Goal: Information Seeking & Learning: Check status

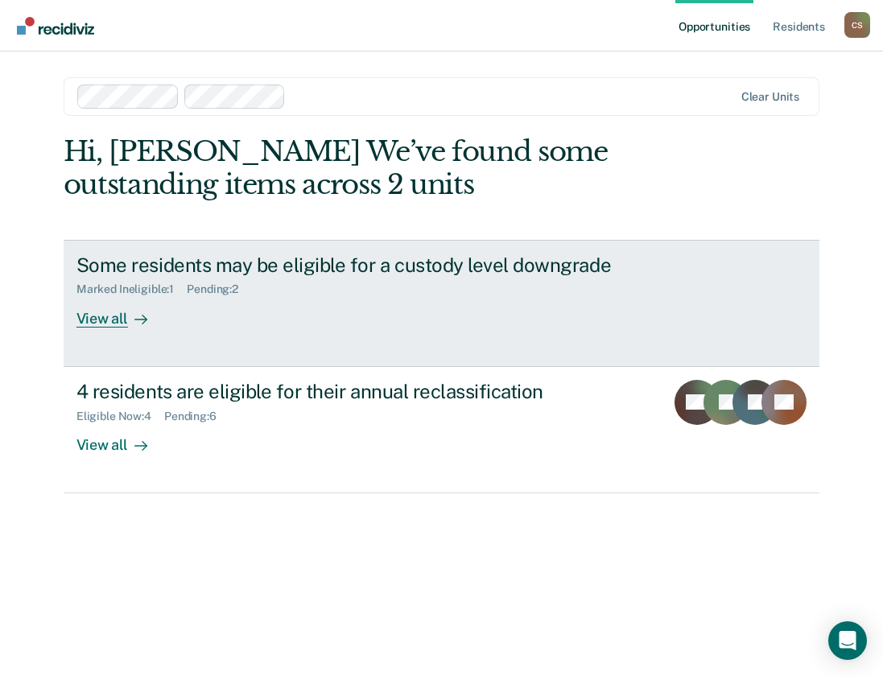
click at [375, 293] on div "Marked Ineligible : 1 Pending : 2" at bounding box center [358, 286] width 565 height 20
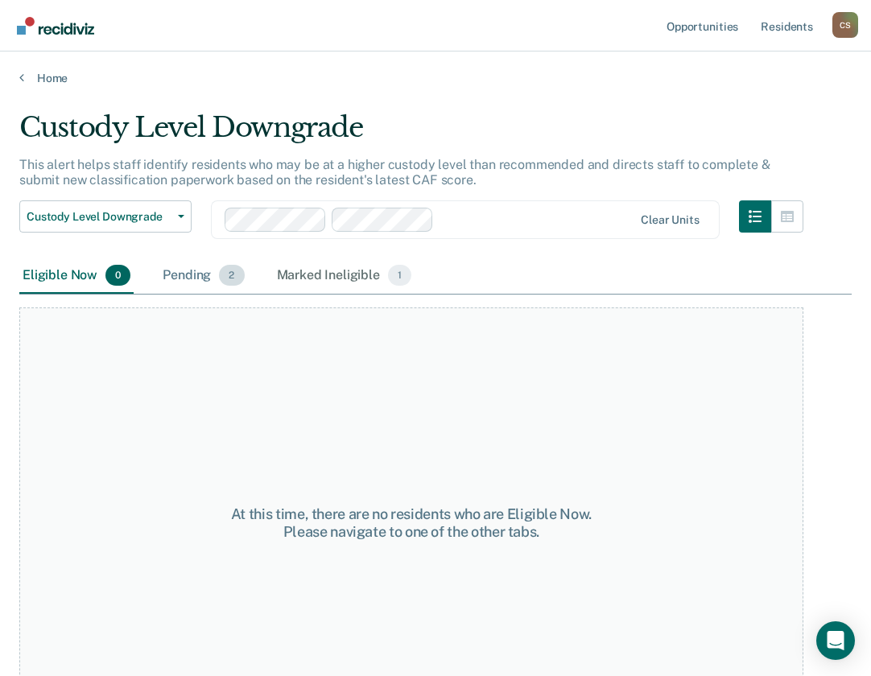
click at [211, 269] on div "Pending 2" at bounding box center [203, 275] width 88 height 35
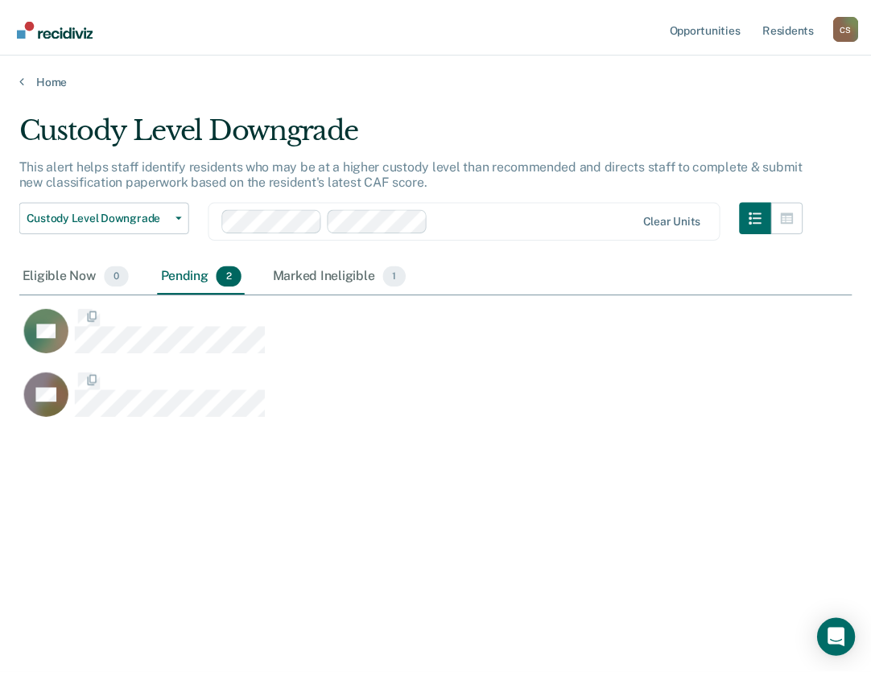
scroll to position [432, 832]
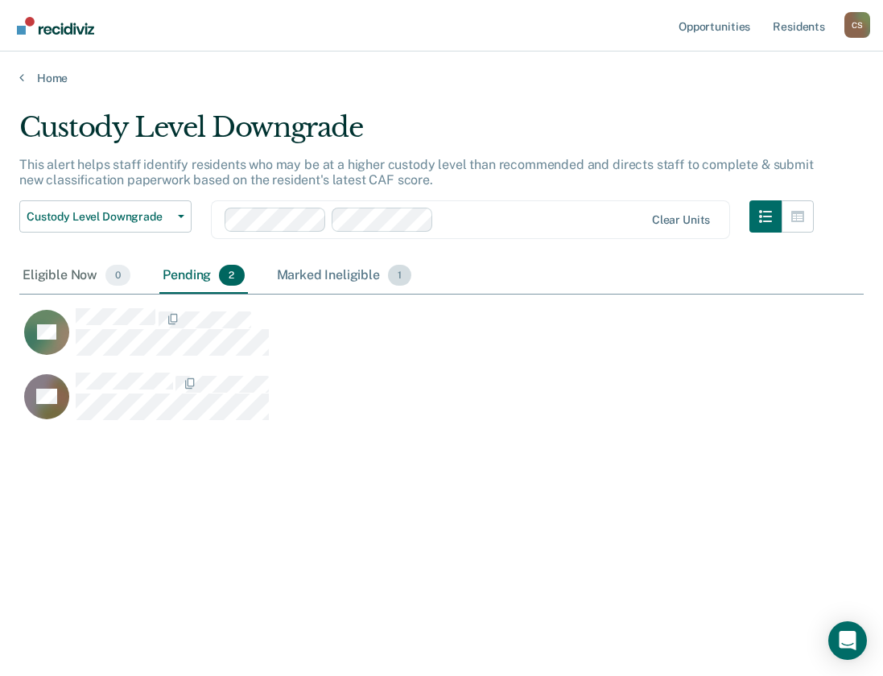
click at [291, 274] on div "Marked Ineligible 1" at bounding box center [345, 275] width 142 height 35
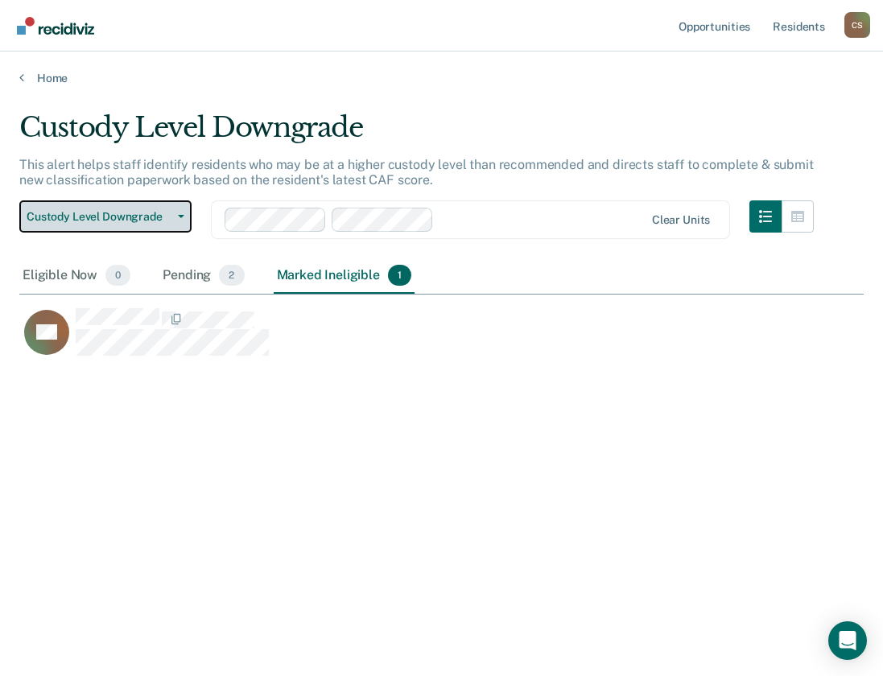
click at [145, 216] on span "Custody Level Downgrade" at bounding box center [99, 217] width 145 height 14
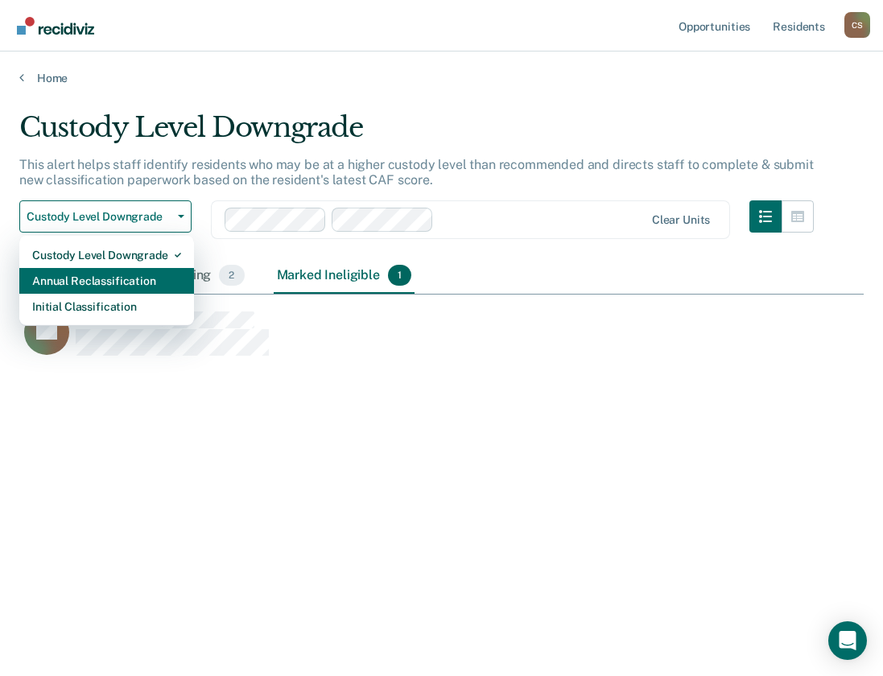
click at [138, 277] on div "Annual Reclassification" at bounding box center [106, 281] width 149 height 26
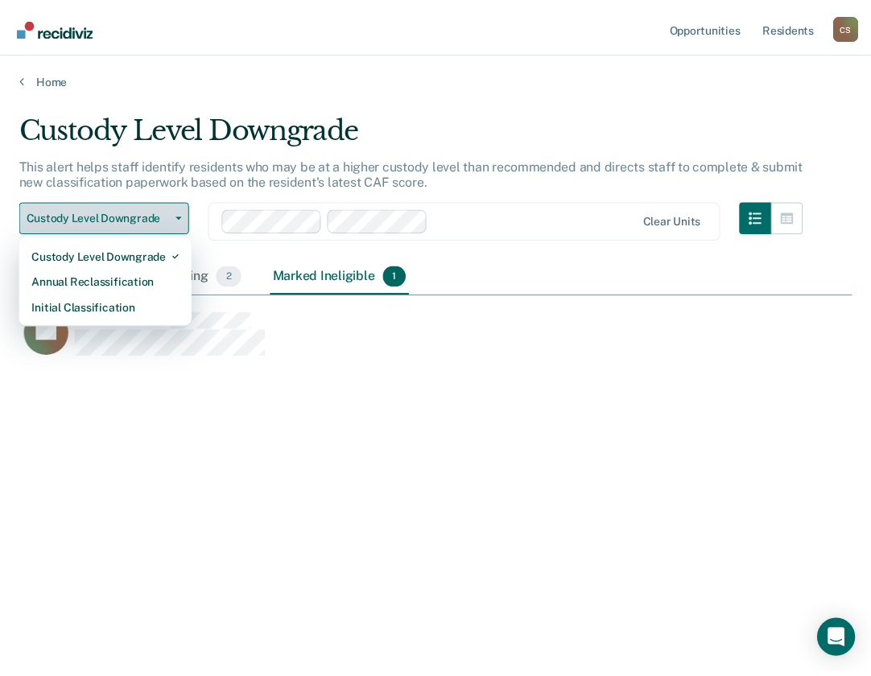
scroll to position [436, 820]
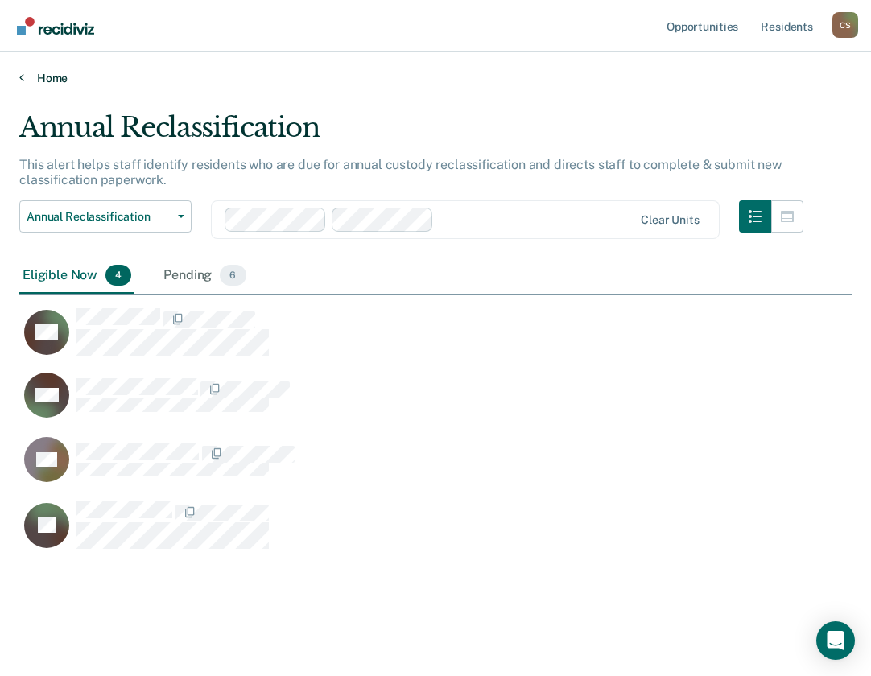
click at [49, 74] on link "Home" at bounding box center [435, 78] width 832 height 14
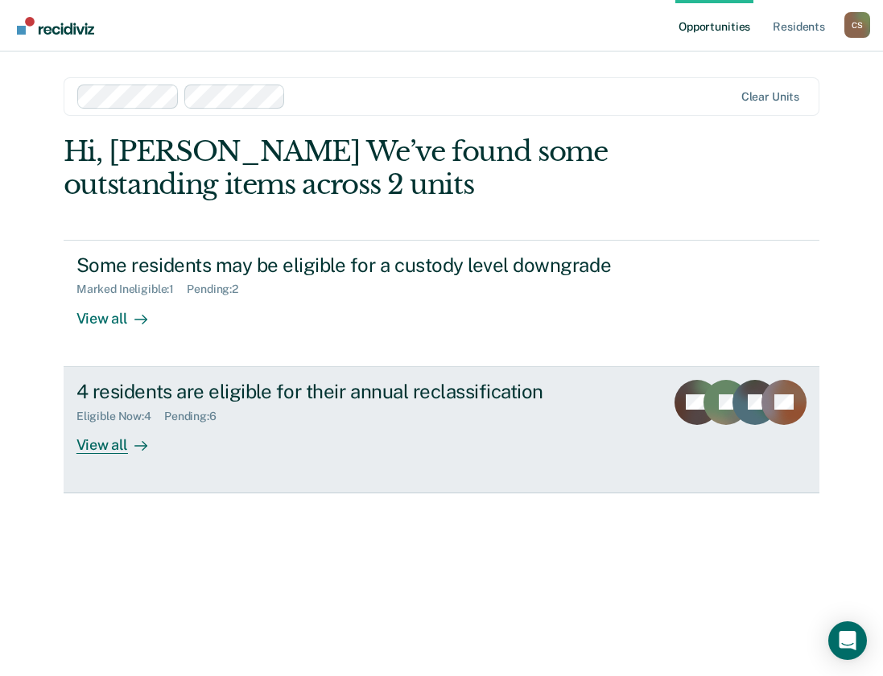
click at [201, 403] on div "Eligible Now : 4 Pending : 6" at bounding box center [358, 413] width 565 height 20
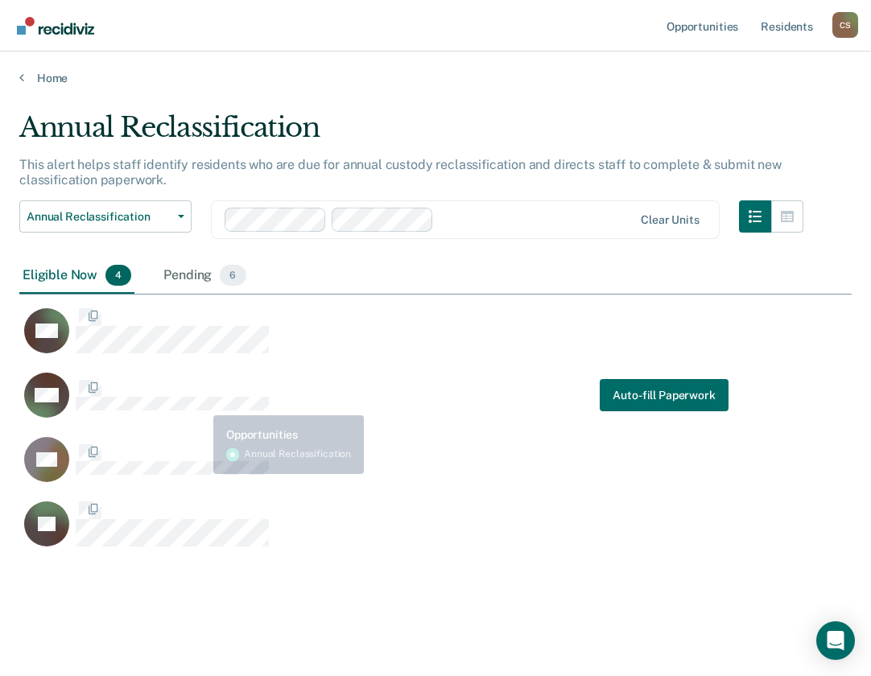
scroll to position [436, 820]
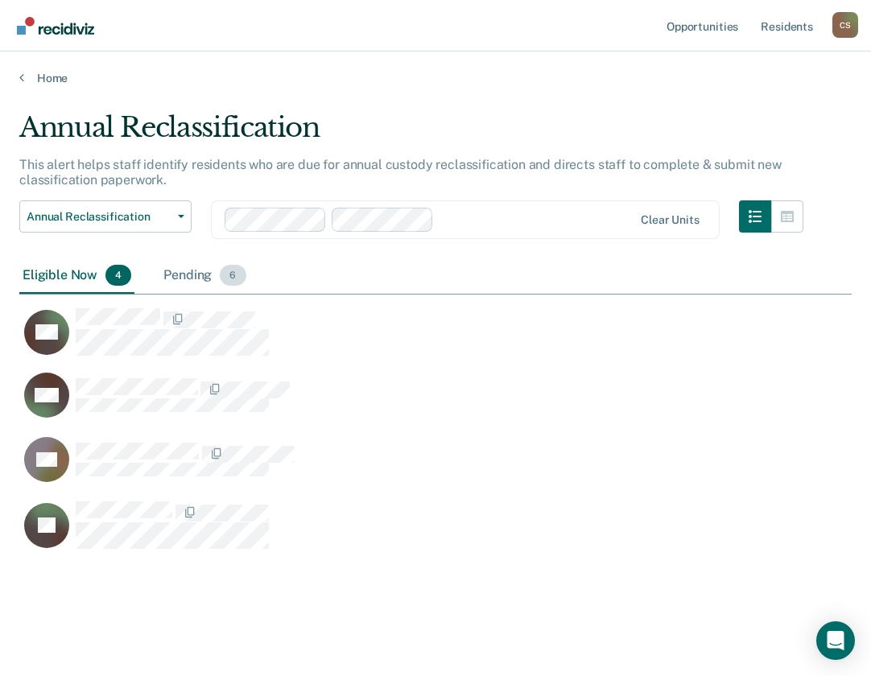
click at [200, 275] on div "Pending 6" at bounding box center [204, 275] width 89 height 35
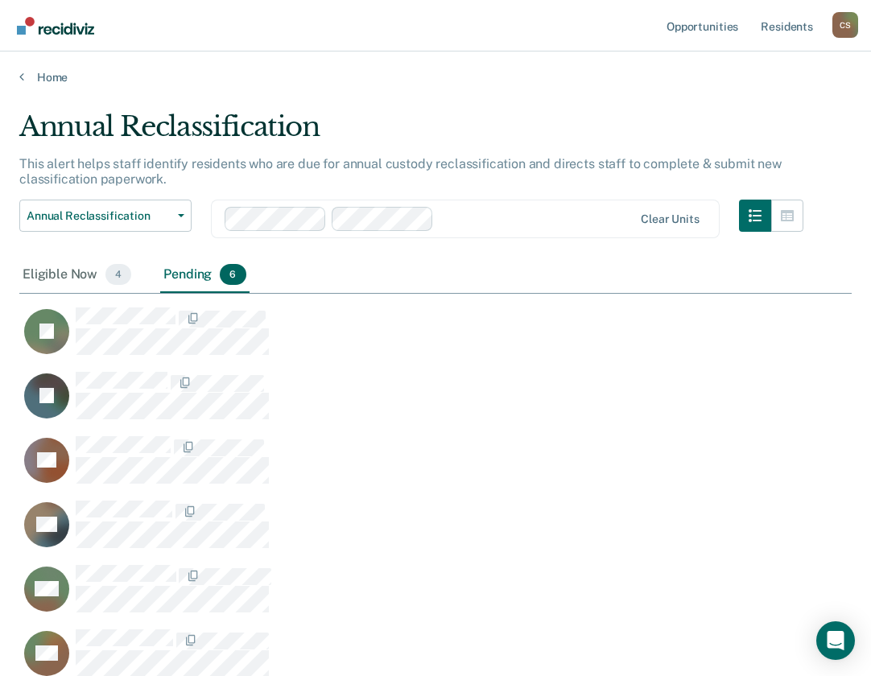
scroll to position [0, 0]
click at [89, 272] on div "Eligible Now 4" at bounding box center [76, 275] width 115 height 35
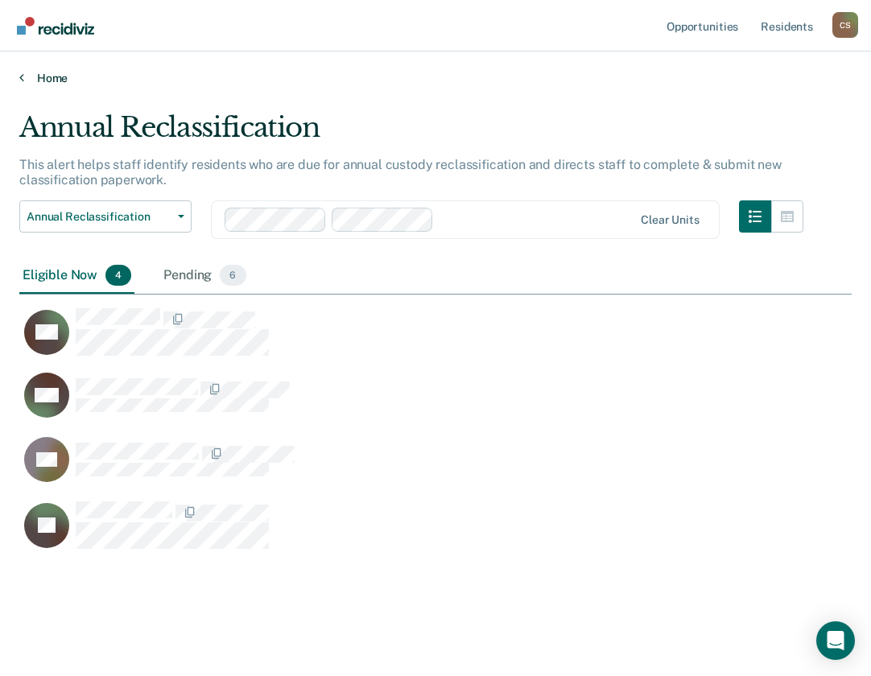
click at [60, 76] on div "Home" at bounding box center [435, 69] width 871 height 34
click at [60, 76] on link "Home" at bounding box center [435, 78] width 832 height 14
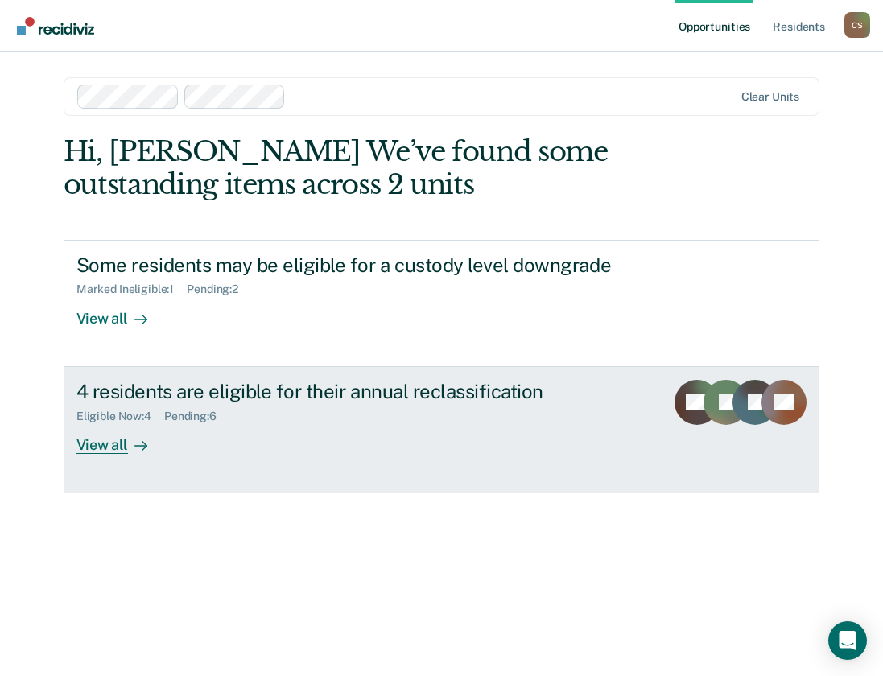
click at [225, 390] on div "4 residents are eligible for their annual reclassification" at bounding box center [358, 391] width 565 height 23
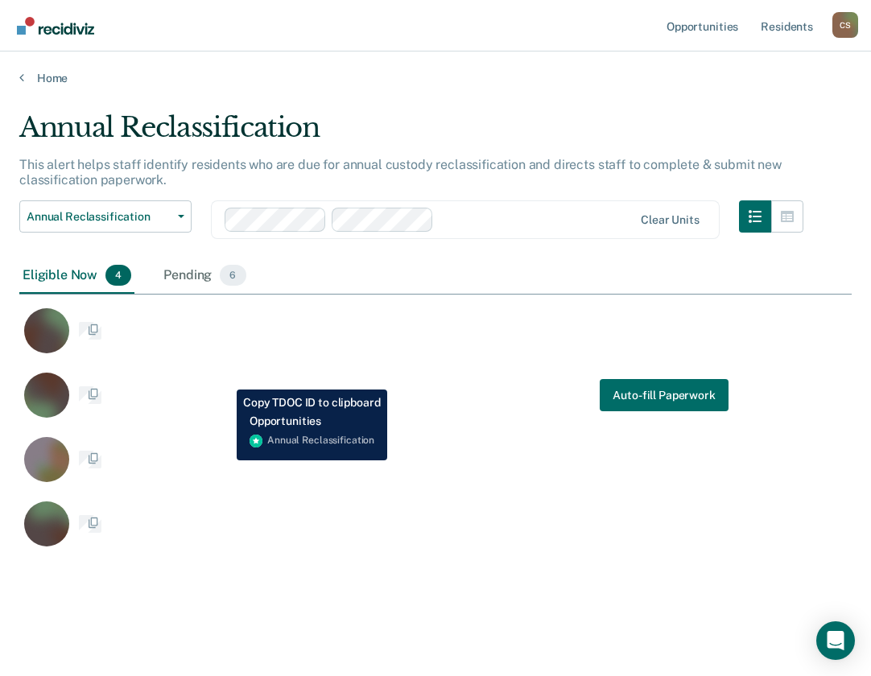
scroll to position [436, 820]
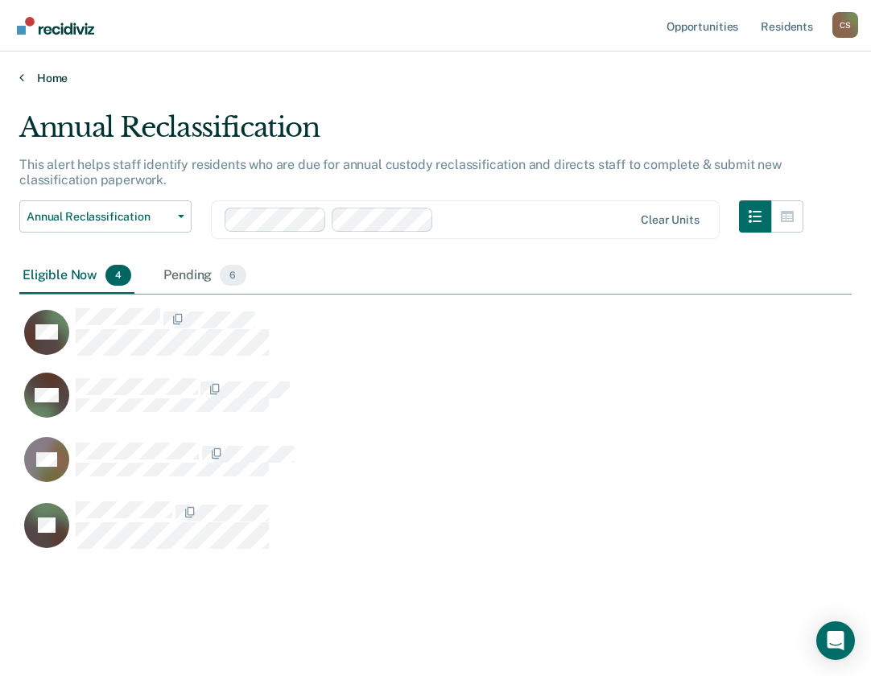
click at [50, 75] on link "Home" at bounding box center [435, 78] width 832 height 14
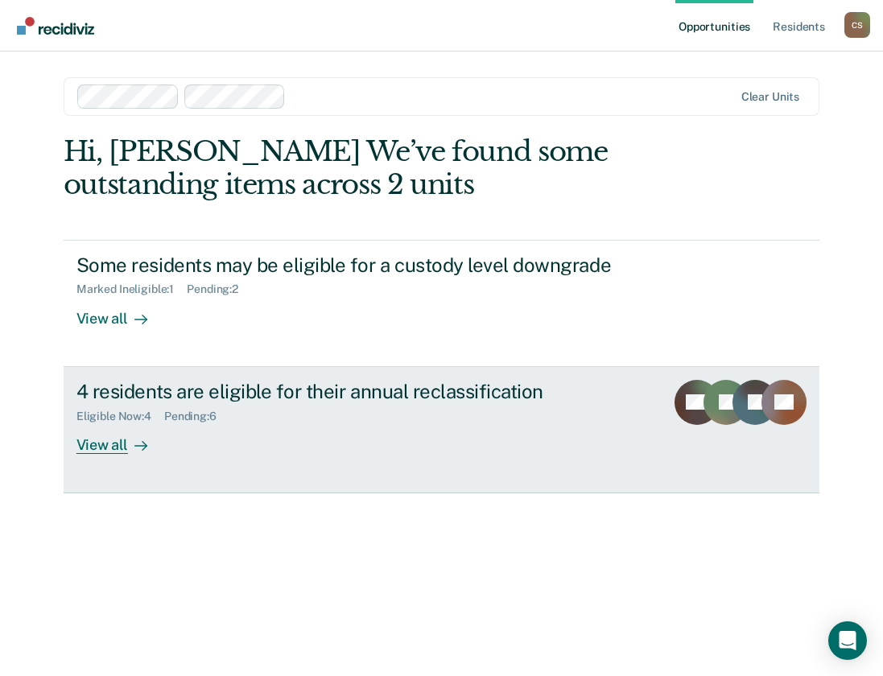
click at [323, 445] on div "4 residents are eligible for their annual reclassification Eligible Now : 4 Pen…" at bounding box center [378, 417] width 604 height 74
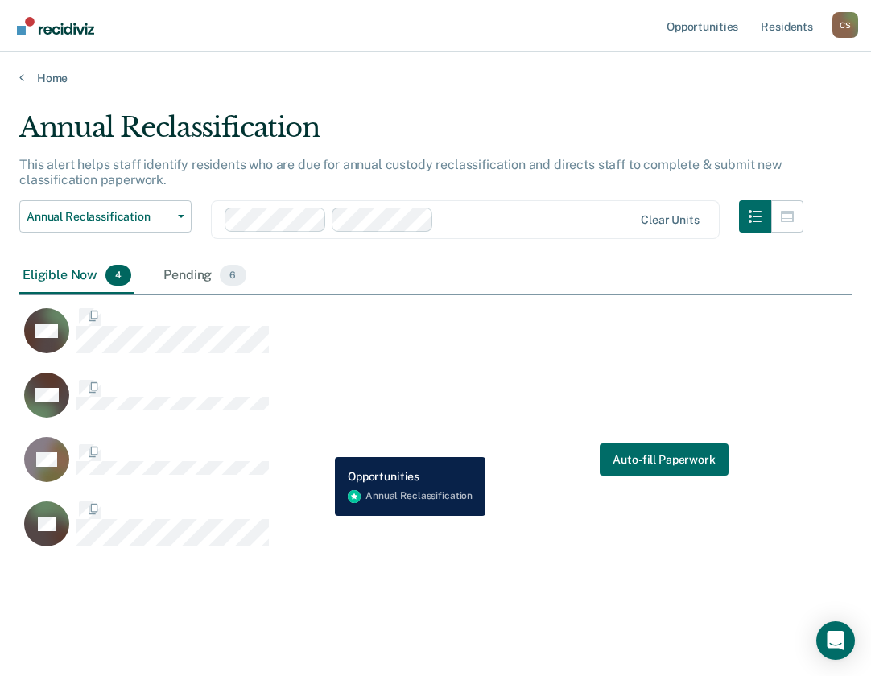
scroll to position [436, 820]
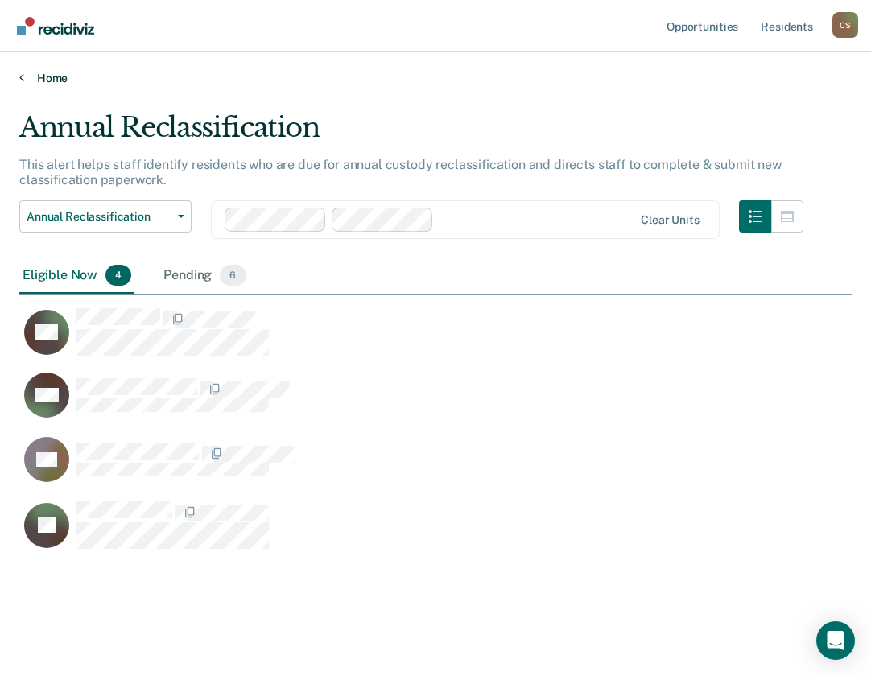
click at [54, 75] on link "Home" at bounding box center [435, 78] width 832 height 14
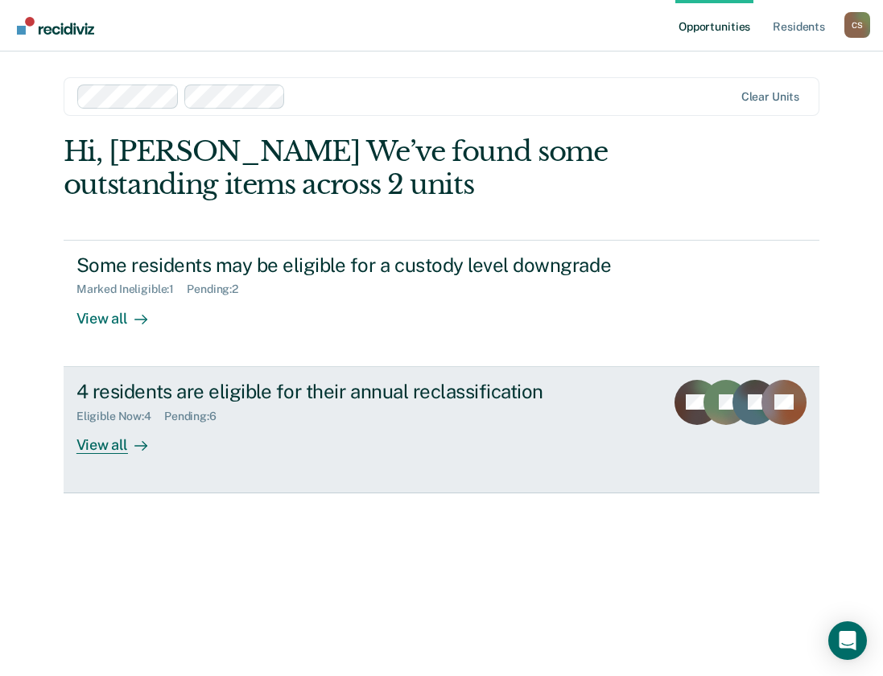
click at [171, 399] on div "4 residents are eligible for their annual reclassification" at bounding box center [358, 391] width 565 height 23
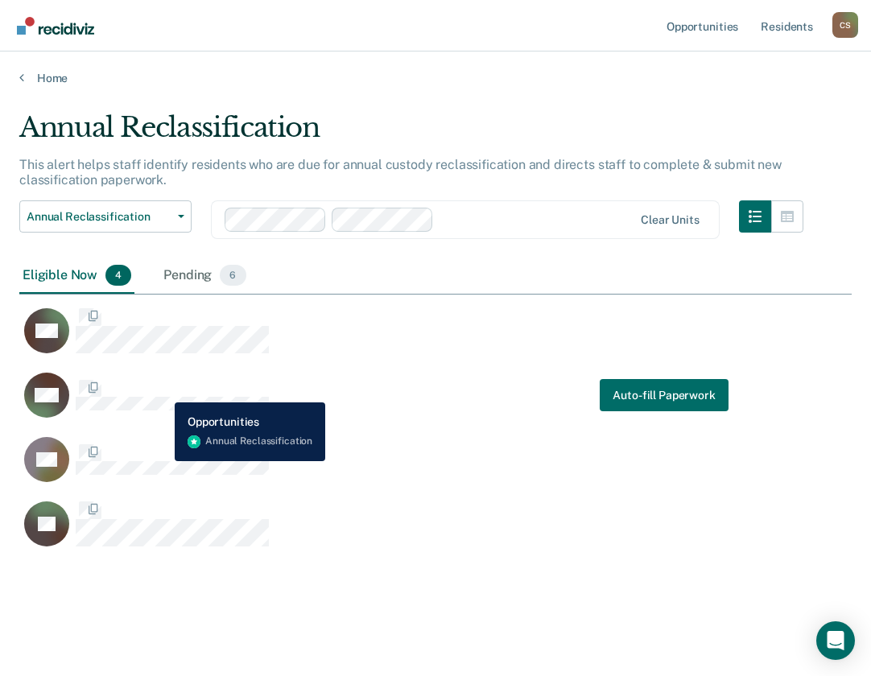
scroll to position [436, 820]
